Goal: Book appointment/travel/reservation

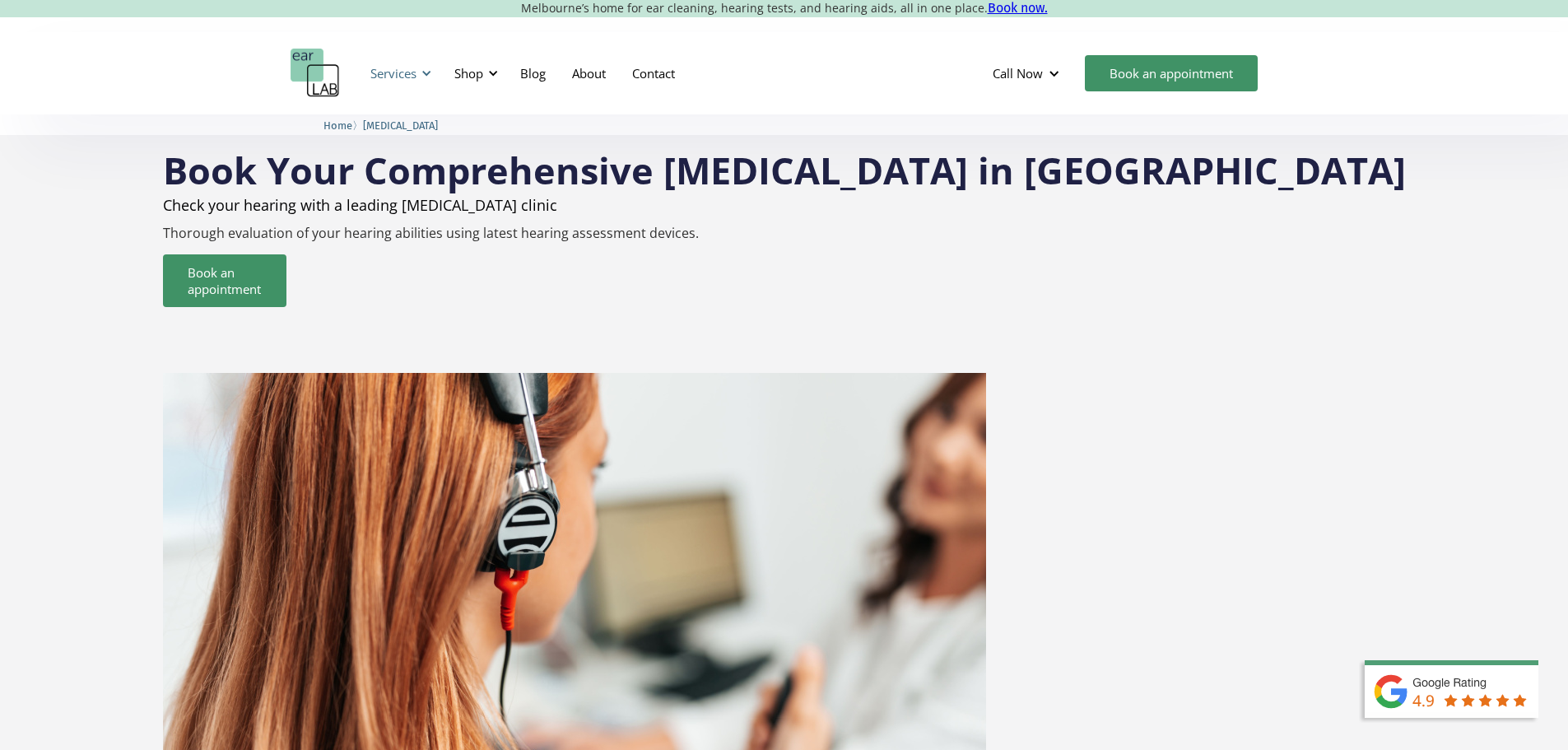
click at [399, 74] on div "Services" at bounding box center [392, 74] width 46 height 17
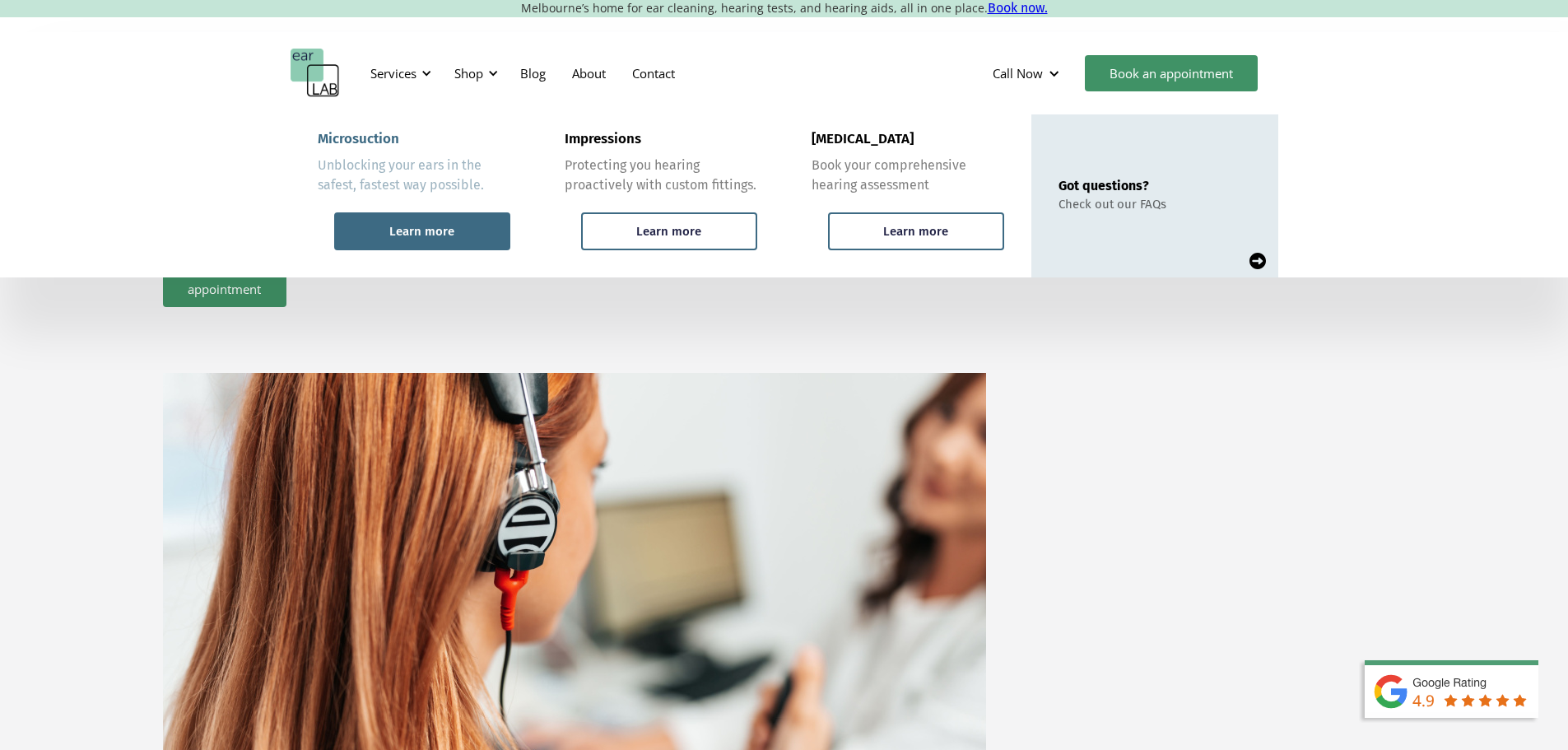
click at [451, 239] on div "Learn more" at bounding box center [422, 231] width 65 height 15
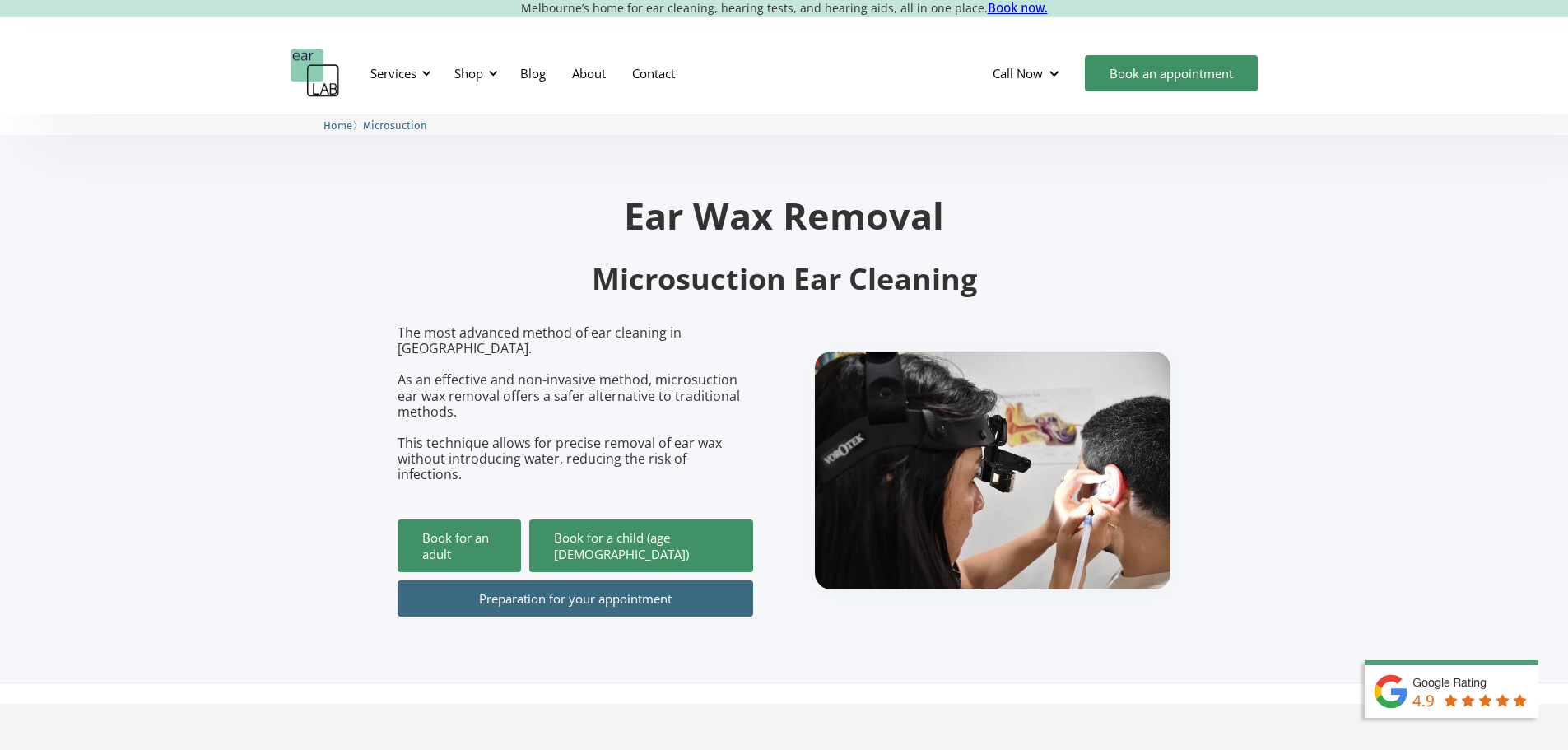
click at [513, 580] on link "Preparation for your appointment" at bounding box center [574, 598] width 355 height 36
click at [475, 520] on link "Book for an adult" at bounding box center [459, 546] width 123 height 52
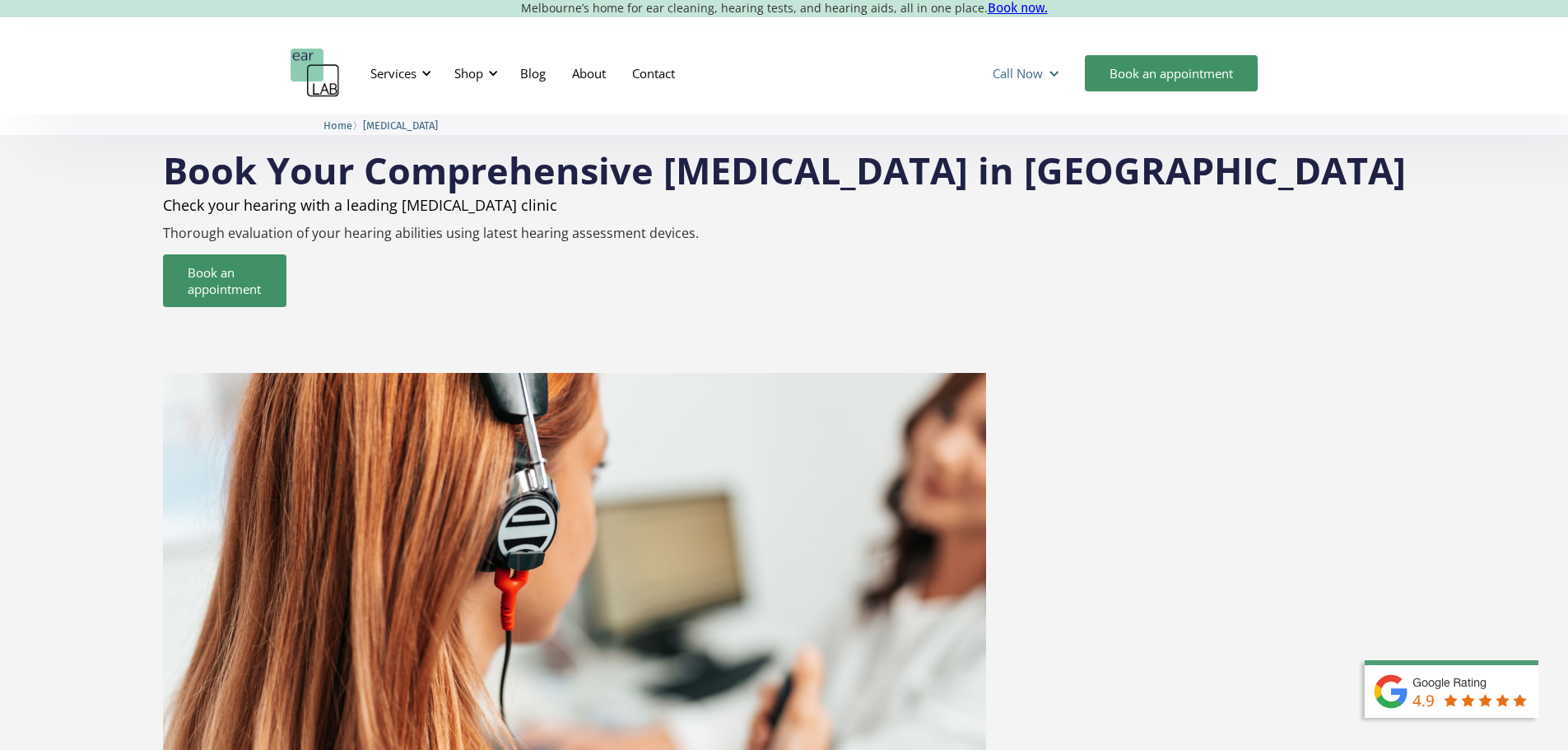
click at [1012, 74] on div "Call Now" at bounding box center [1018, 74] width 50 height 17
click at [1309, 219] on div "Book Your Comprehensive Hearing Test in Melbourne Check your hearing with a lea…" at bounding box center [784, 467] width 1254 height 633
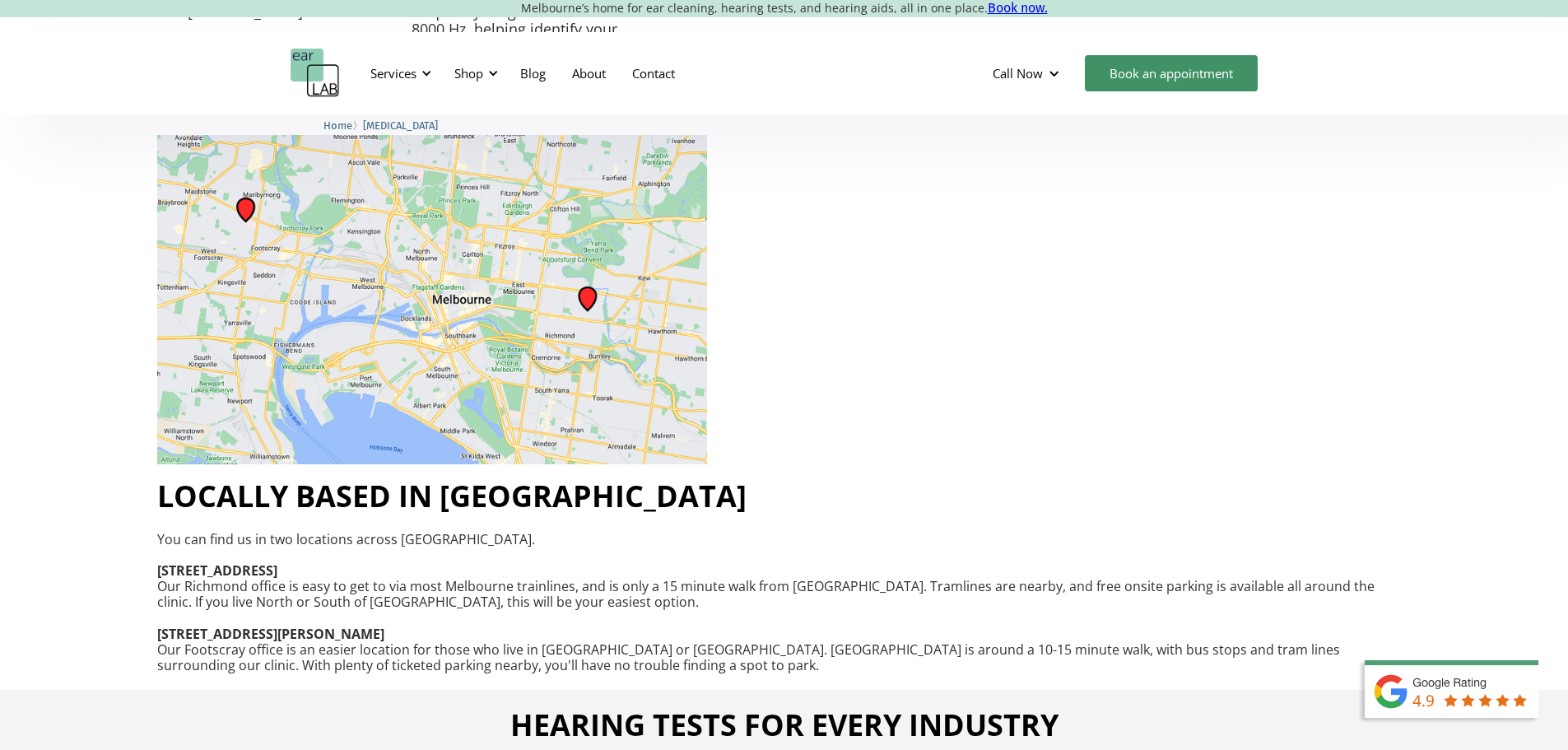
scroll to position [2059, 0]
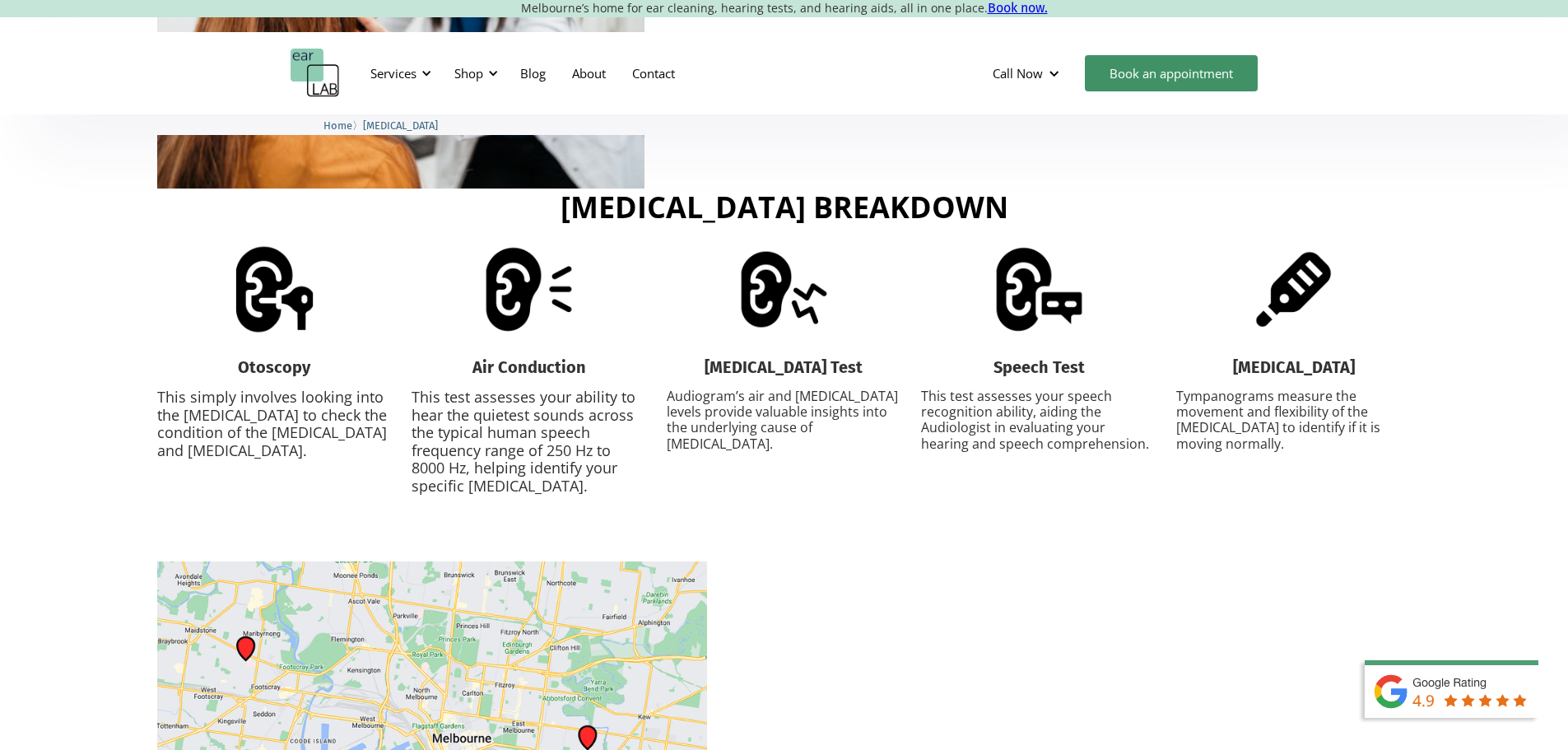
drag, startPoint x: 818, startPoint y: 567, endPoint x: 1014, endPoint y: 638, distance: 208.5
drag, startPoint x: 1007, startPoint y: 635, endPoint x: 809, endPoint y: 572, distance: 207.8
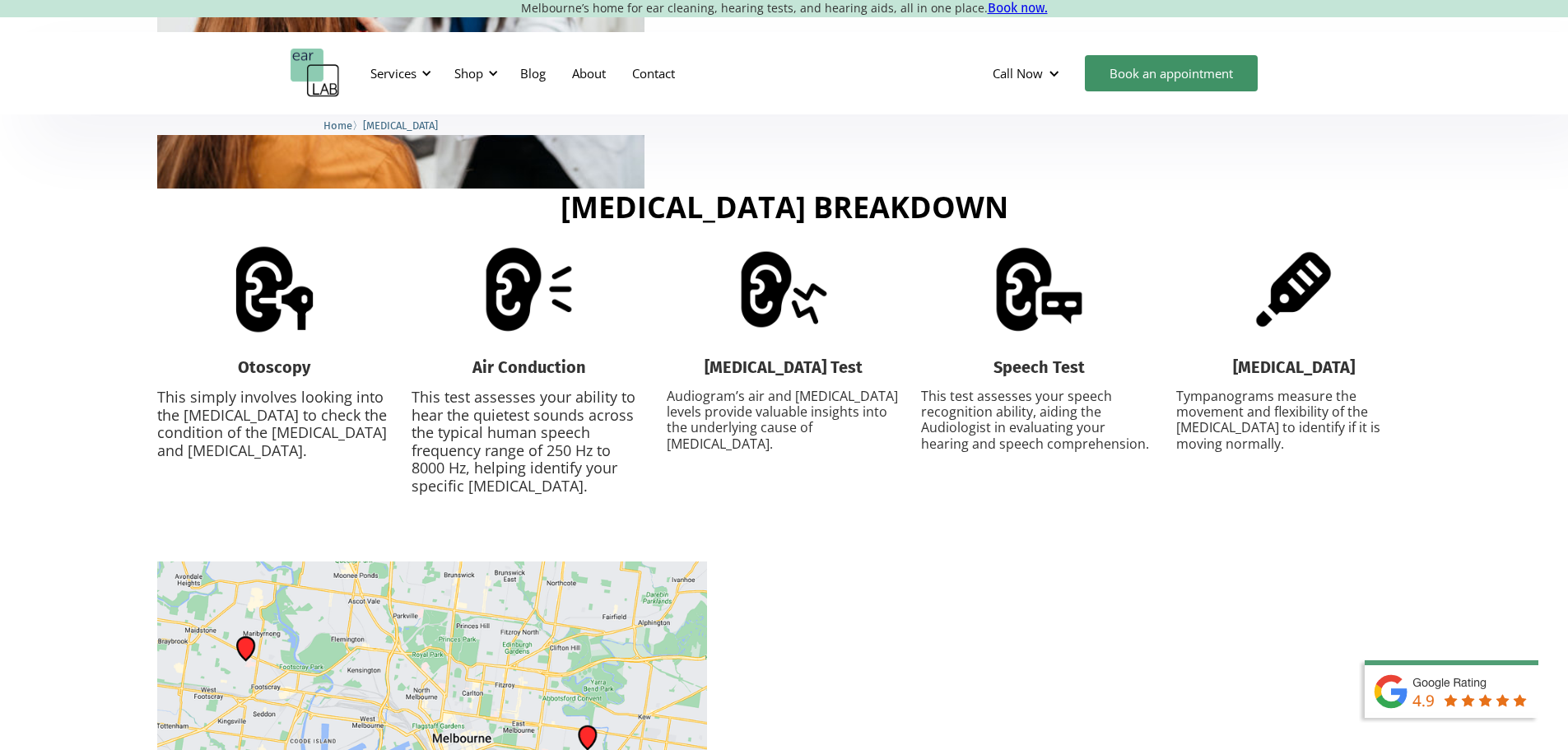
drag, startPoint x: 988, startPoint y: 639, endPoint x: 810, endPoint y: 572, distance: 190.2
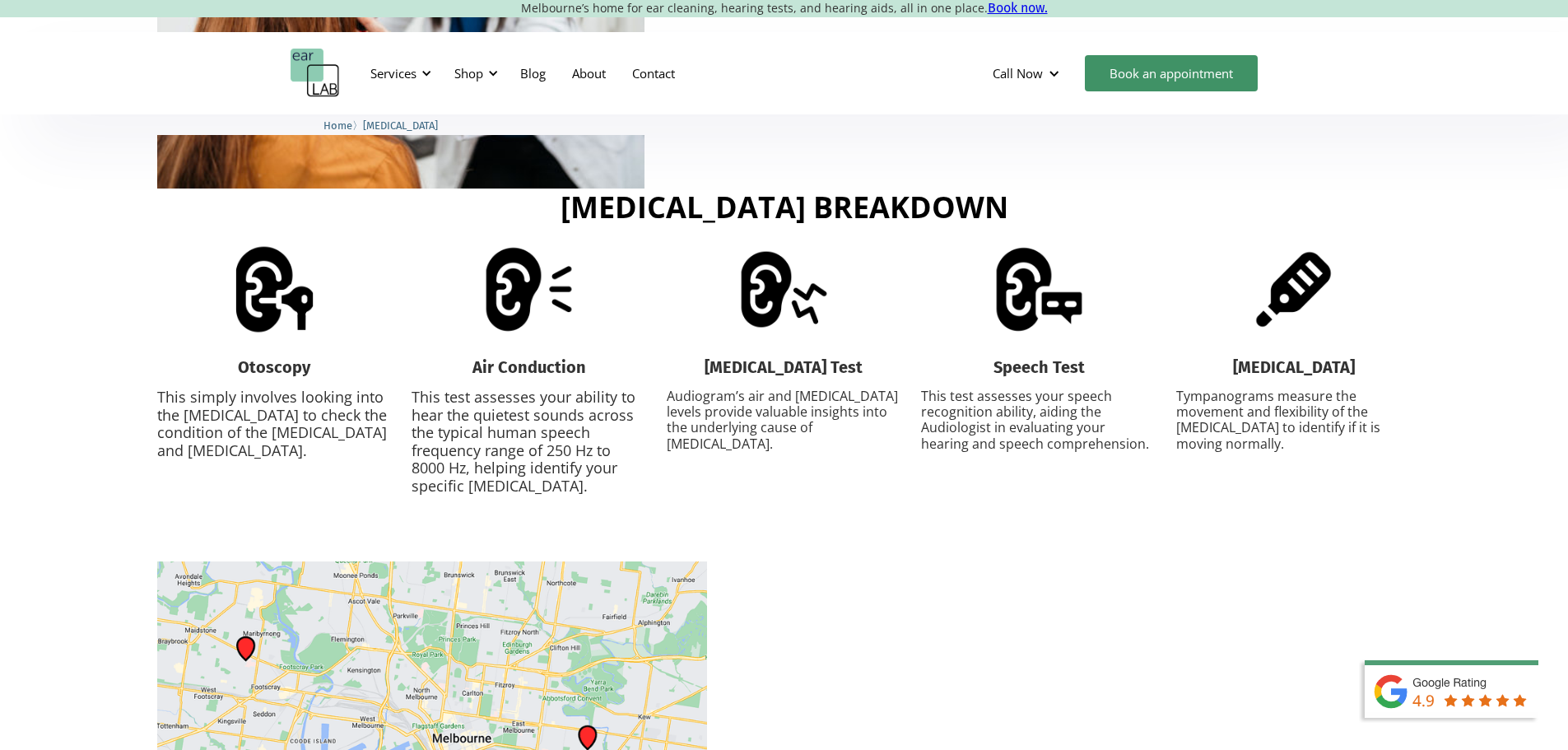
drag, startPoint x: 1000, startPoint y: 639, endPoint x: 804, endPoint y: 568, distance: 208.5
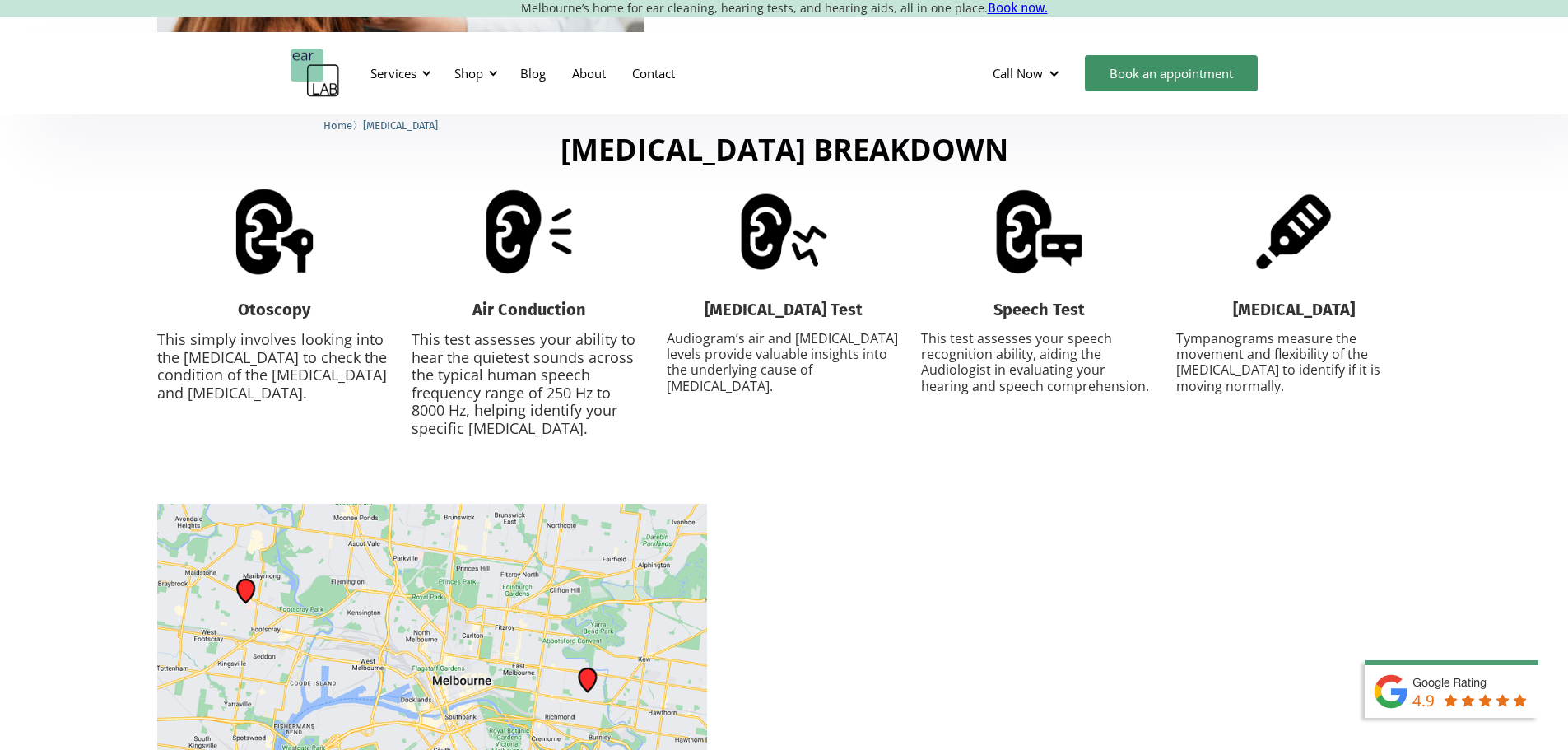
scroll to position [2141, 0]
